Goal: Transaction & Acquisition: Subscribe to service/newsletter

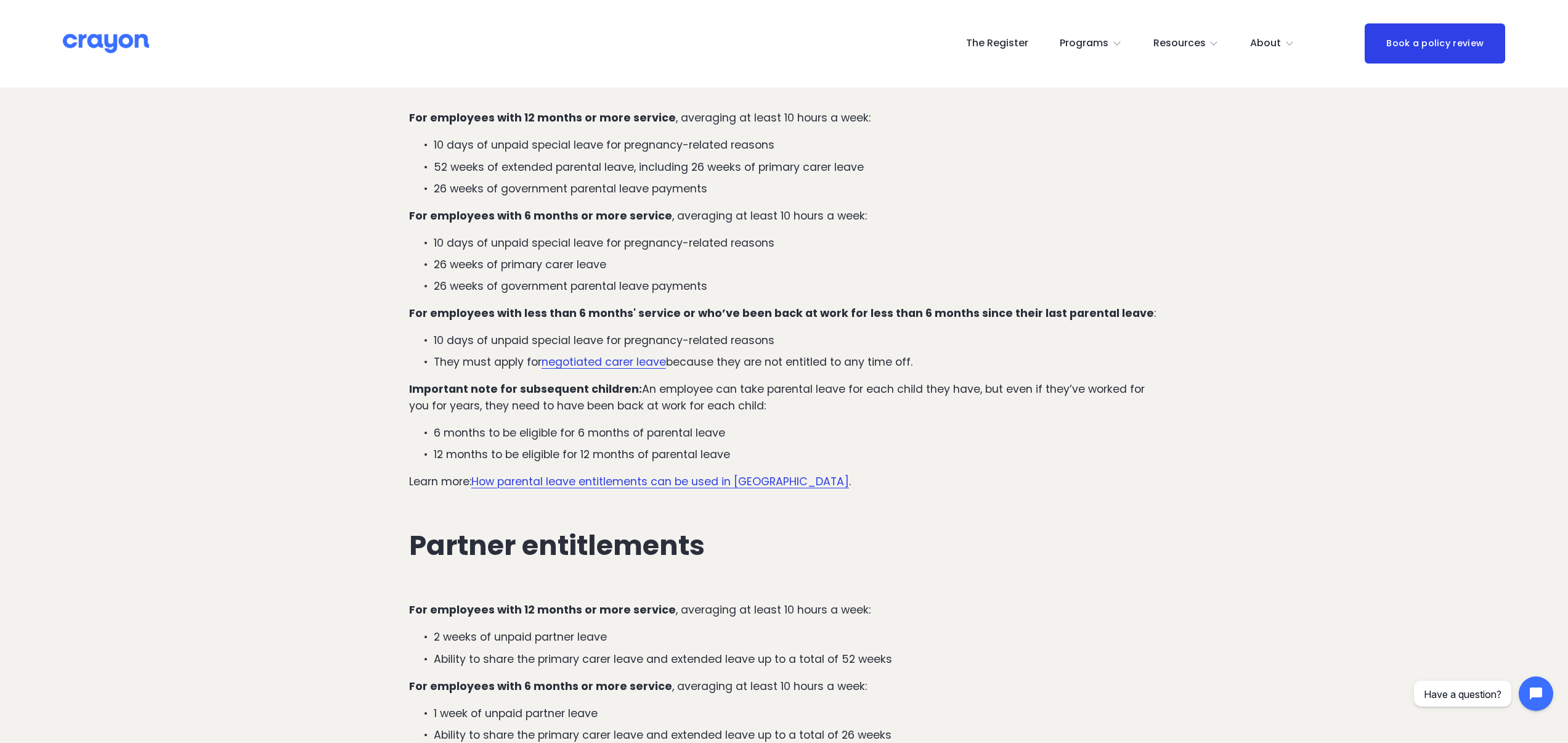
scroll to position [1503, 0]
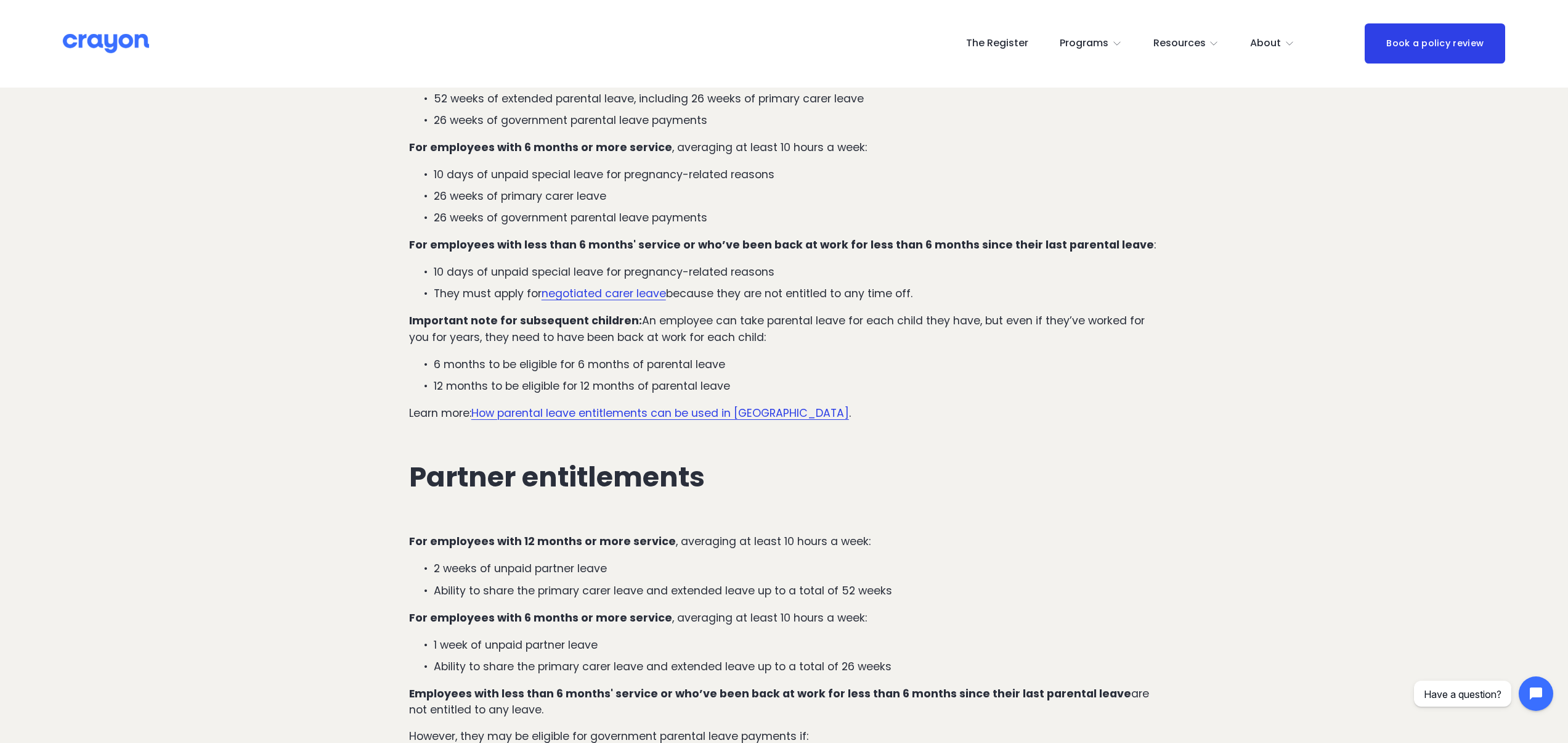
click at [1001, 42] on link "The Register" at bounding box center [997, 44] width 62 height 19
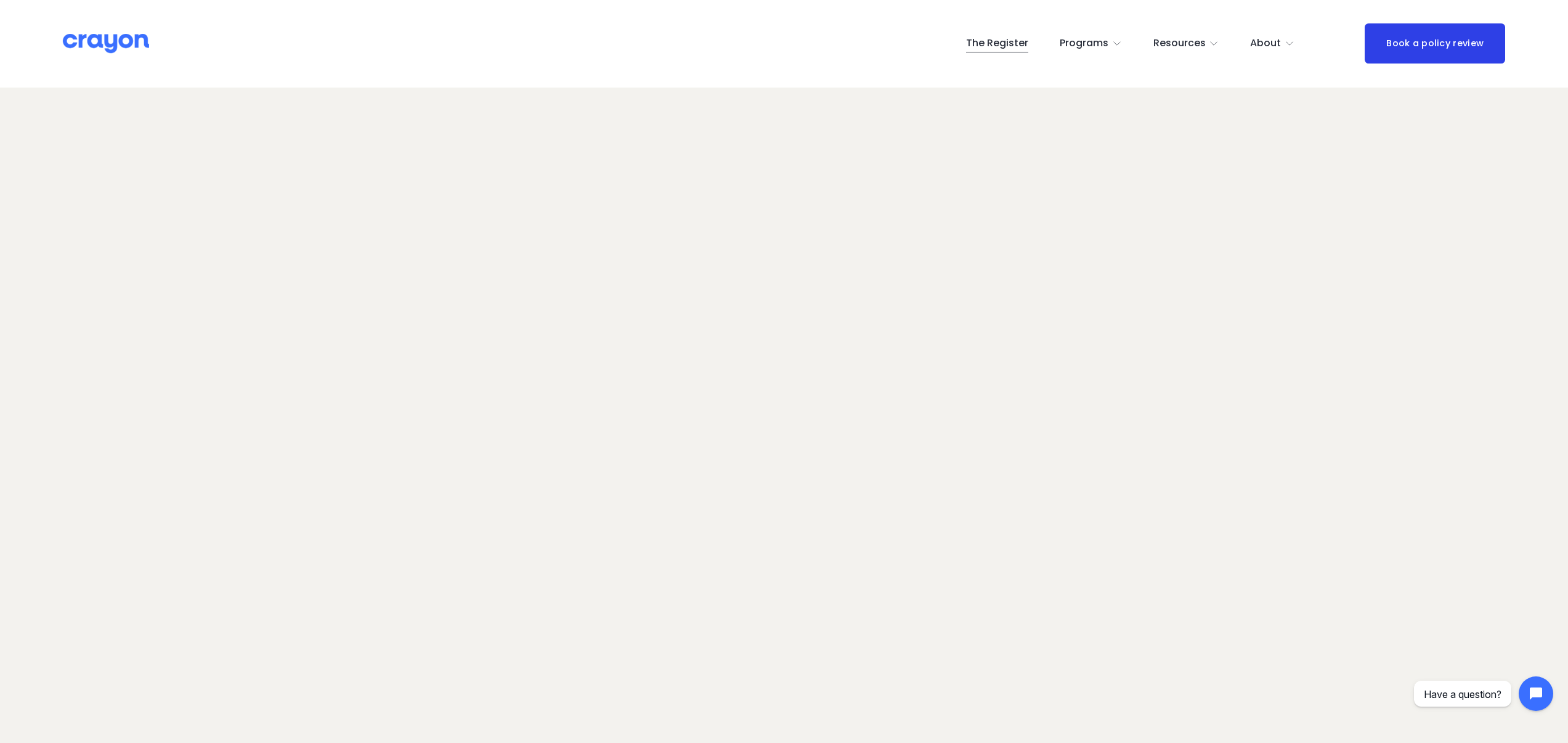
click at [102, 35] on img at bounding box center [106, 43] width 87 height 22
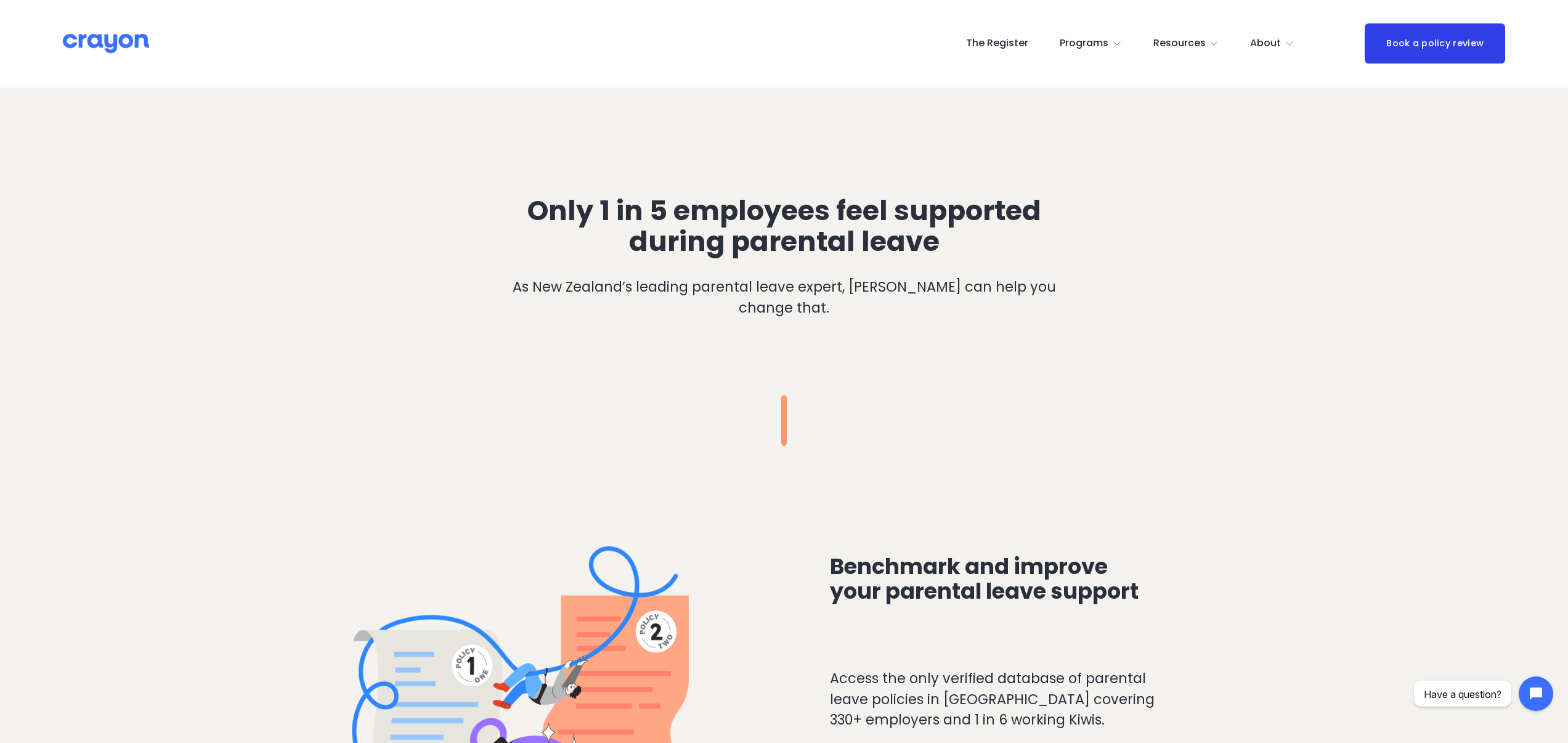
scroll to position [826, 0]
